Goal: Task Accomplishment & Management: Manage account settings

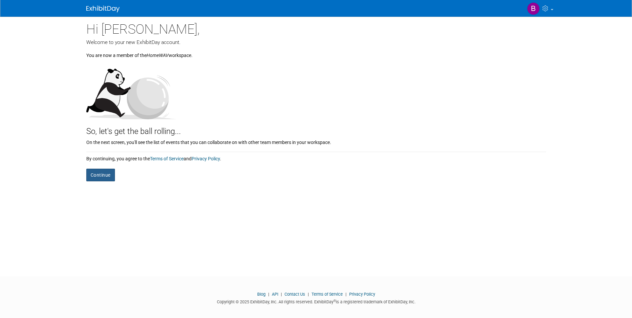
click at [102, 176] on button "Continue" at bounding box center [100, 174] width 29 height 13
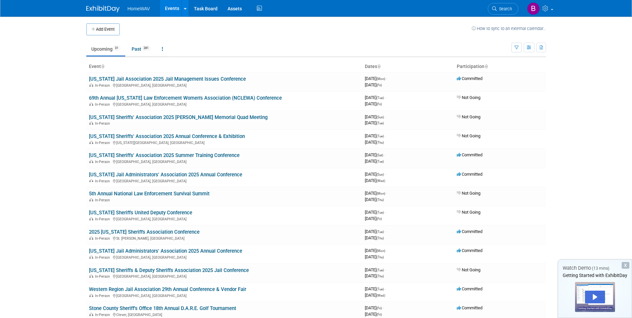
click at [66, 125] on body "HomeWAV Events Add Event Bulk Upload Events Shareable Event Boards Task Board A…" at bounding box center [316, 159] width 632 height 318
click at [106, 50] on link "Upcoming 31" at bounding box center [105, 49] width 39 height 13
click at [182, 13] on link at bounding box center [184, 8] width 7 height 17
click at [215, 52] on link "Shareable Event Boards" at bounding box center [239, 52] width 116 height 12
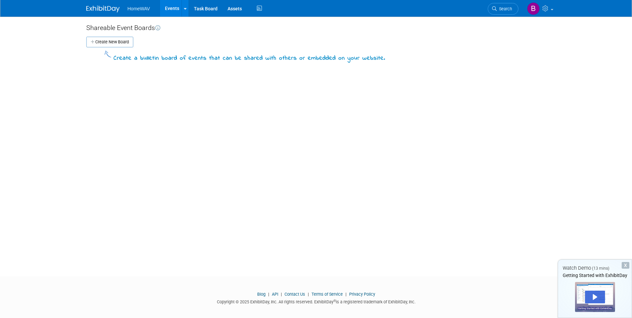
click at [171, 8] on link "Events" at bounding box center [172, 8] width 24 height 17
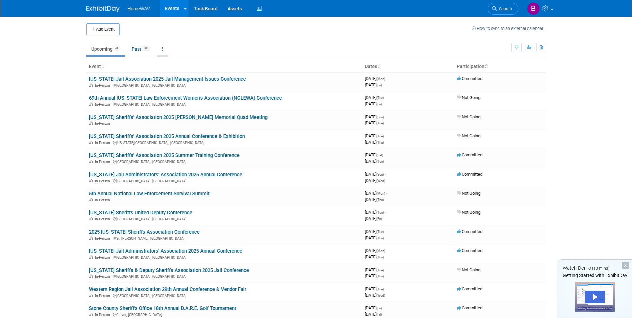
click at [165, 49] on link at bounding box center [162, 49] width 11 height 13
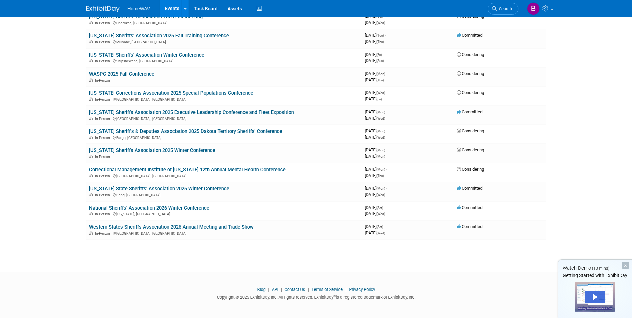
scroll to position [432, 0]
